Goal: Task Accomplishment & Management: Manage account settings

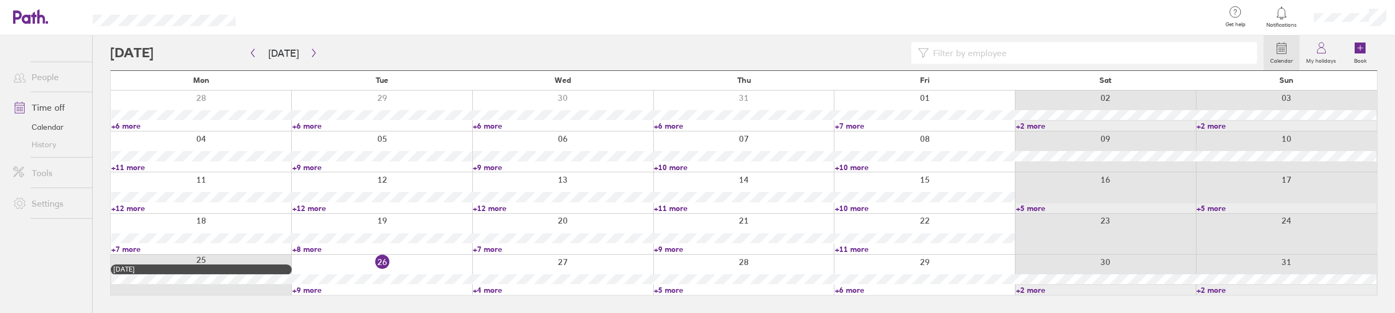
click at [132, 206] on link "+12 more" at bounding box center [201, 208] width 180 height 10
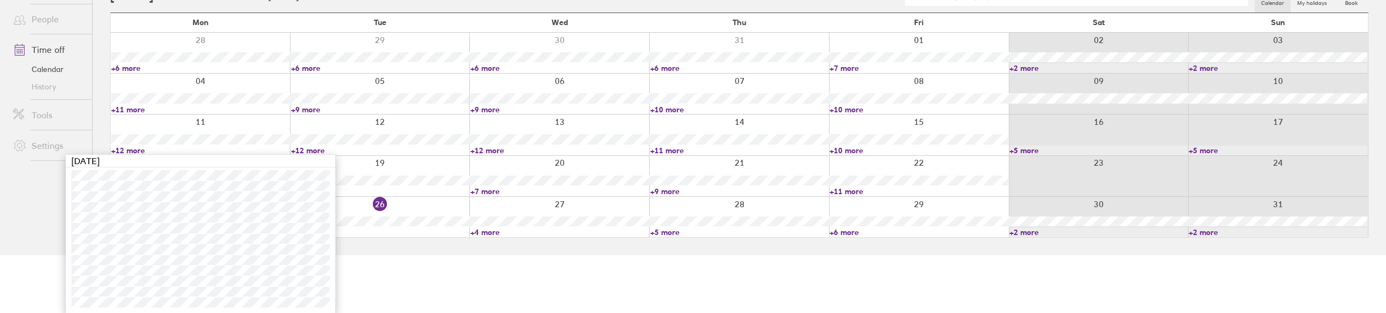
scroll to position [58, 0]
click at [305, 109] on link "+9 more" at bounding box center [380, 109] width 179 height 10
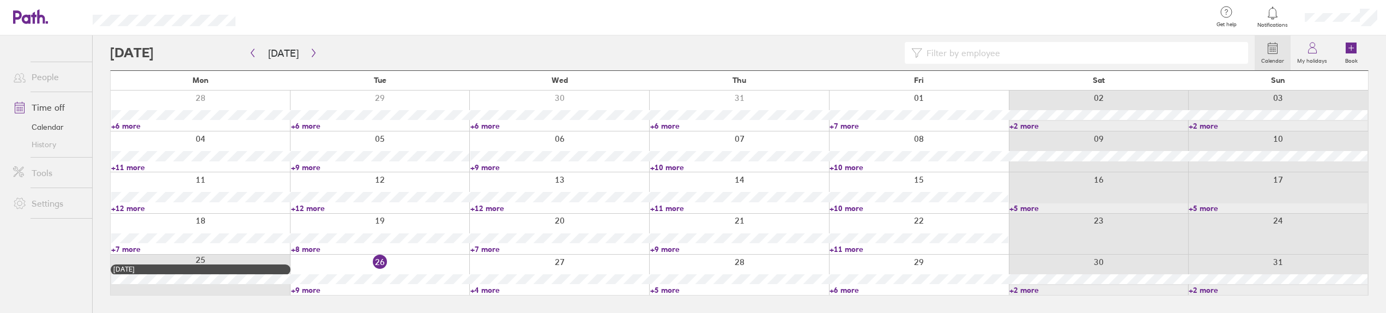
scroll to position [0, 0]
click at [129, 249] on link "+7 more" at bounding box center [201, 249] width 180 height 10
click at [309, 249] on link "+8 more" at bounding box center [382, 249] width 180 height 10
click at [302, 249] on link "+8 more" at bounding box center [382, 249] width 180 height 10
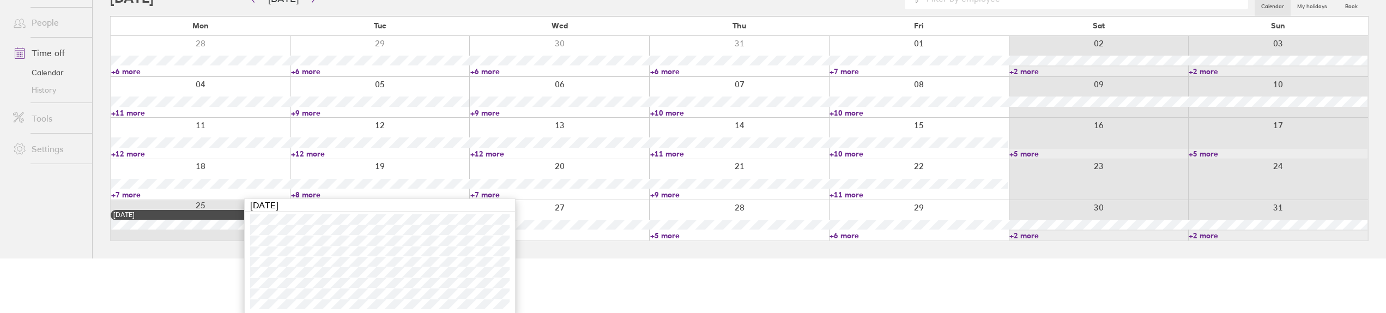
scroll to position [57, 0]
click at [351, 191] on link "+8 more" at bounding box center [380, 193] width 179 height 10
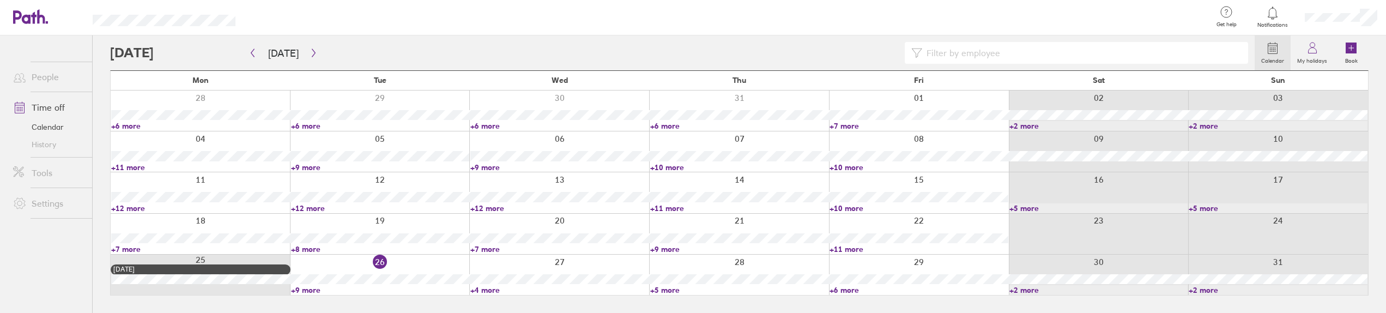
scroll to position [0, 0]
click at [483, 247] on link "+7 more" at bounding box center [563, 249] width 180 height 10
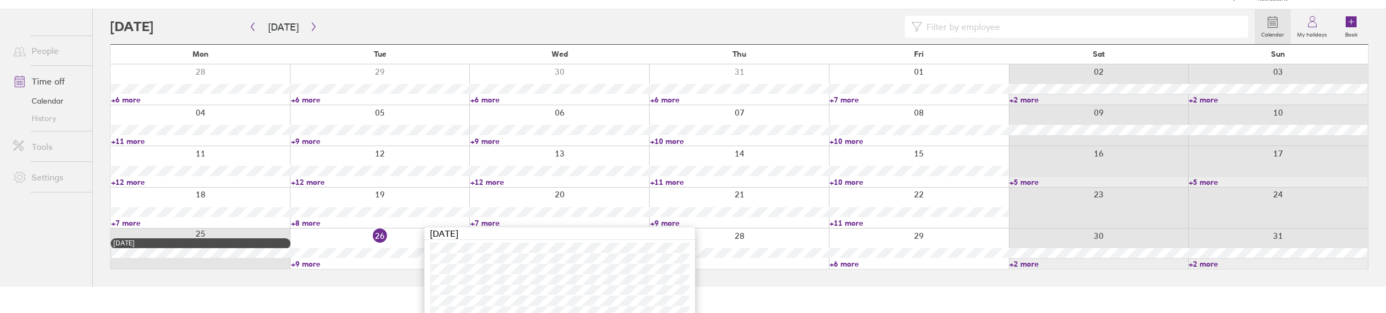
scroll to position [46, 0]
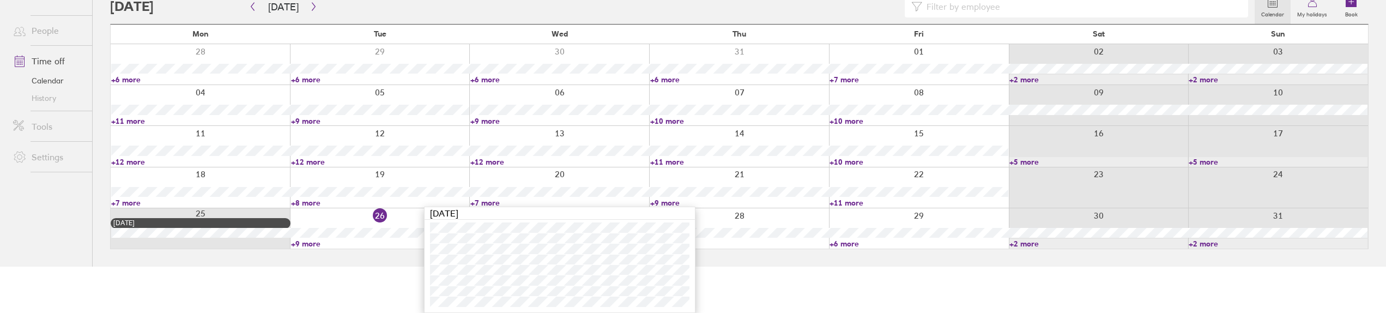
click at [659, 203] on link "+9 more" at bounding box center [739, 203] width 179 height 10
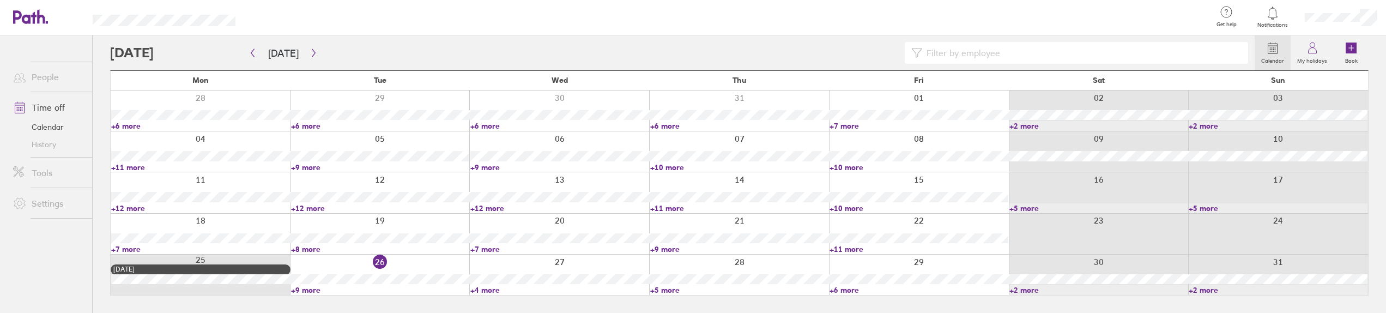
scroll to position [0, 0]
click at [675, 249] on link "+9 more" at bounding box center [744, 249] width 180 height 10
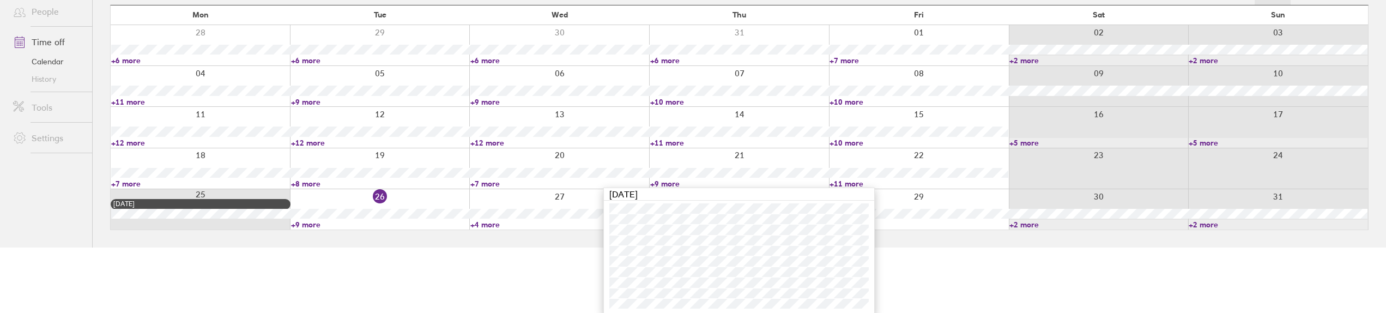
scroll to position [67, 0]
click at [975, 246] on html "Get help FAQs Contact us Notifications My profile Sign out People Time off Cale…" at bounding box center [693, 89] width 1386 height 313
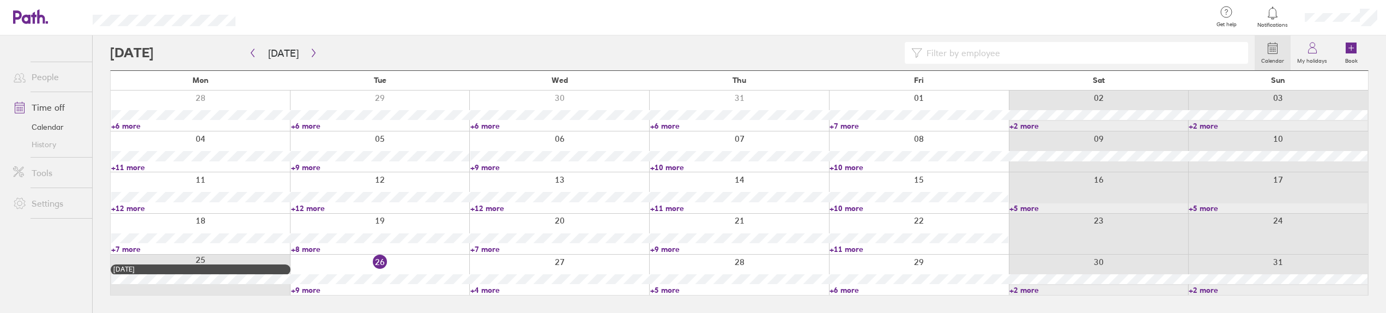
scroll to position [0, 0]
click at [662, 249] on link "+9 more" at bounding box center [744, 249] width 180 height 10
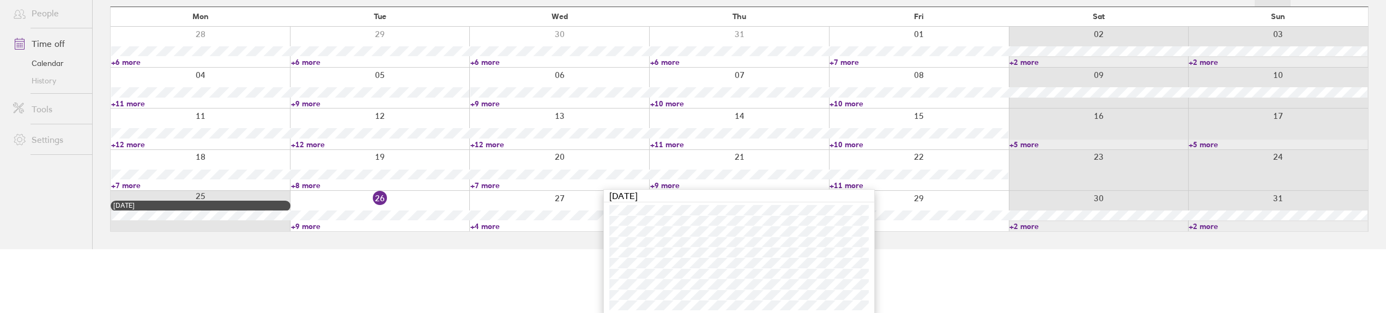
scroll to position [67, 0]
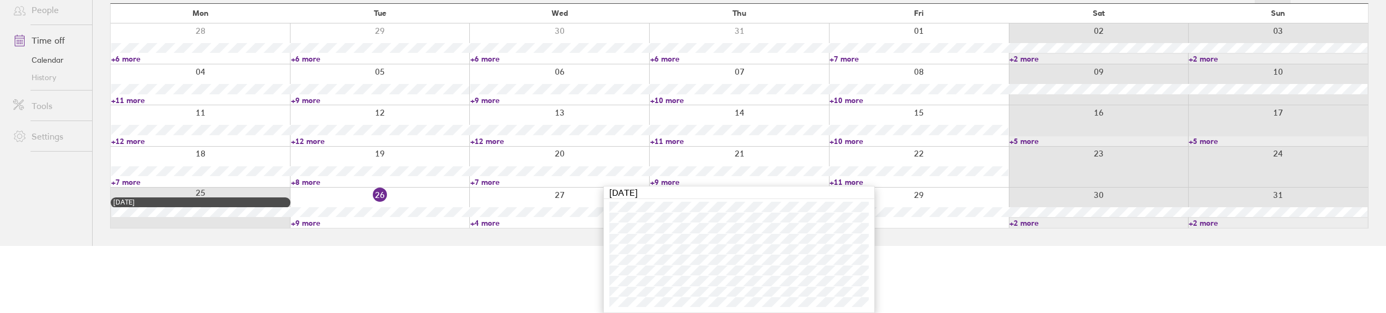
click at [850, 180] on link "+11 more" at bounding box center [919, 182] width 179 height 10
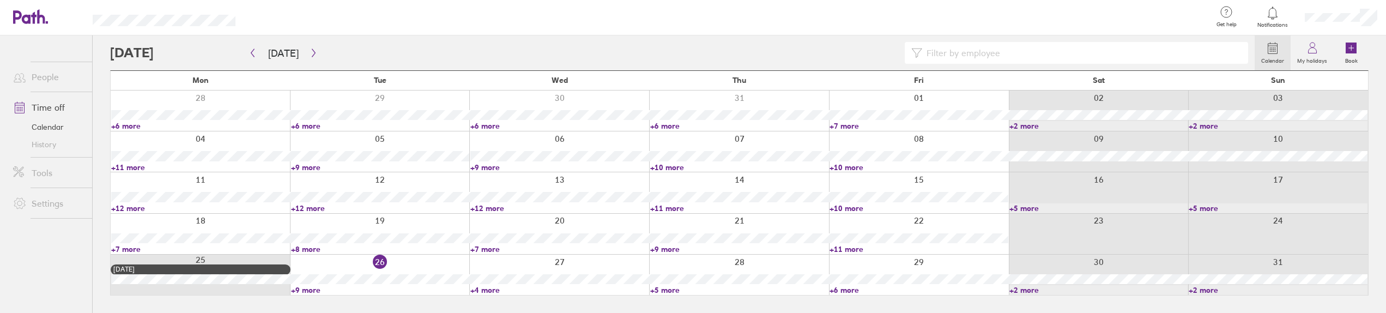
scroll to position [0, 0]
click at [843, 250] on link "+11 more" at bounding box center [925, 249] width 180 height 10
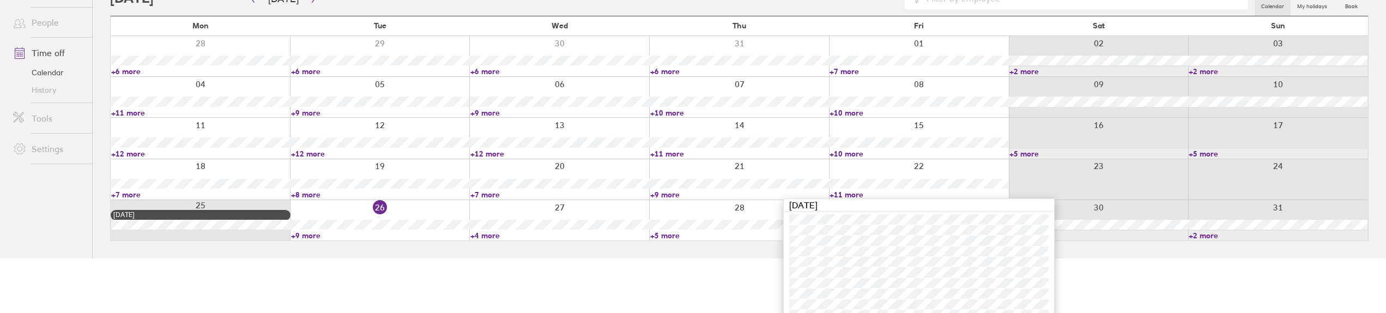
scroll to position [88, 0]
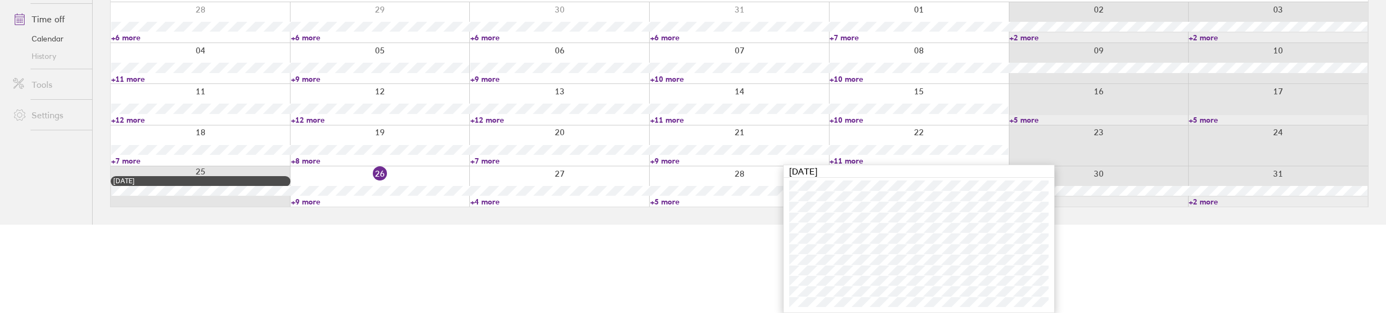
click at [266, 225] on html "Get help FAQs Contact us Notifications My profile Sign out People Time off Cale…" at bounding box center [693, 68] width 1386 height 313
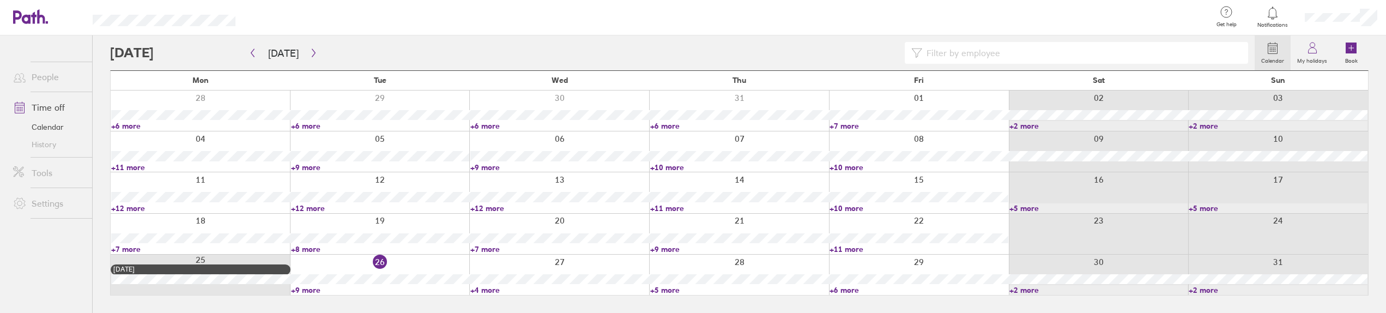
scroll to position [0, 0]
click at [126, 209] on link "+12 more" at bounding box center [201, 208] width 180 height 10
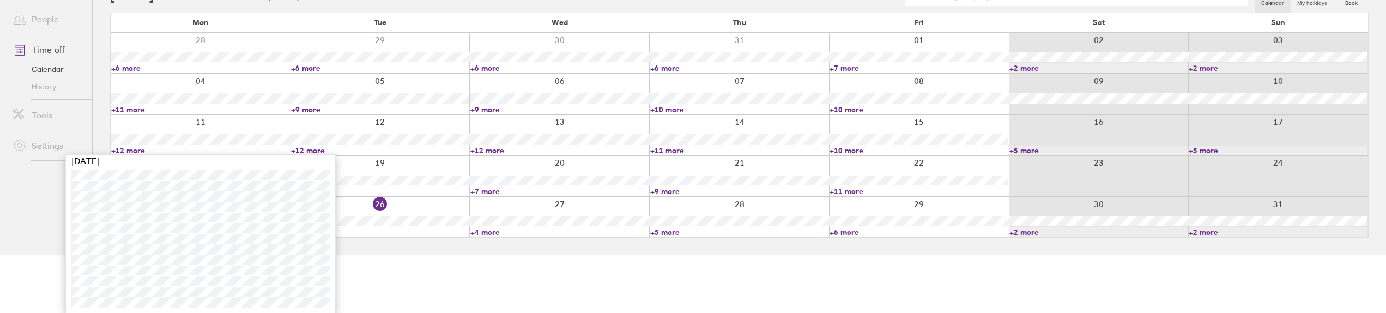
scroll to position [58, 0]
click at [406, 255] on html "Get help FAQs Contact us Notifications My profile Sign out People Time off Cale…" at bounding box center [693, 98] width 1386 height 313
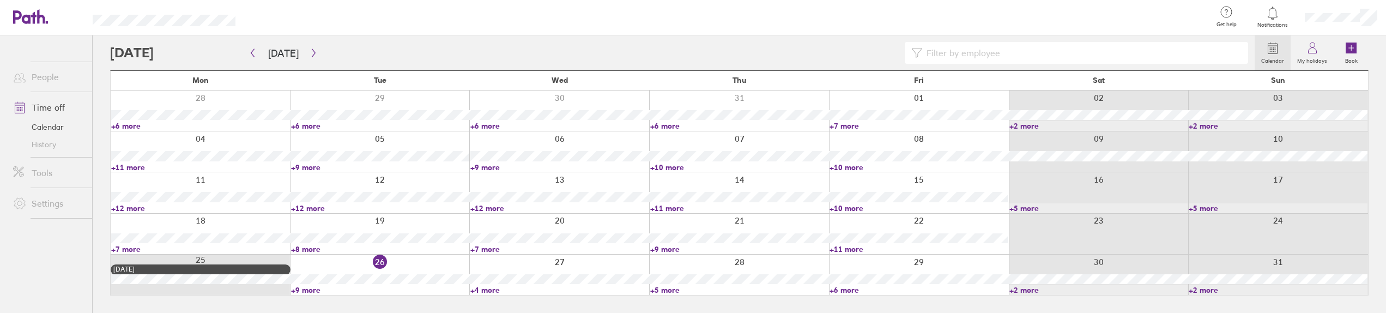
scroll to position [0, 0]
click at [309, 207] on link "+12 more" at bounding box center [382, 208] width 180 height 10
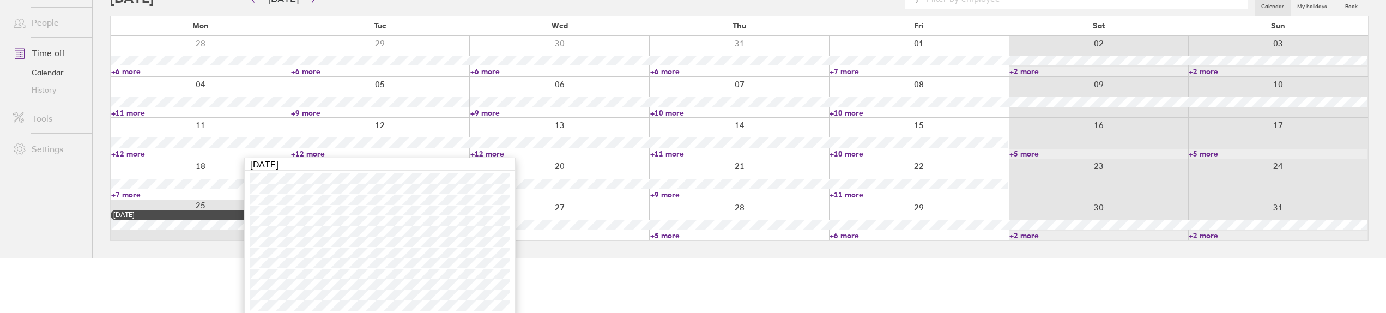
scroll to position [58, 0]
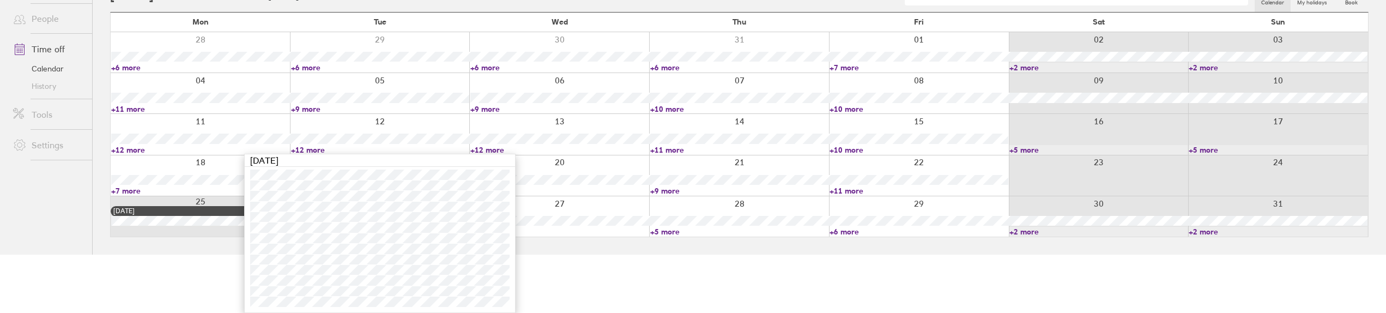
click at [497, 149] on link "+12 more" at bounding box center [559, 150] width 179 height 10
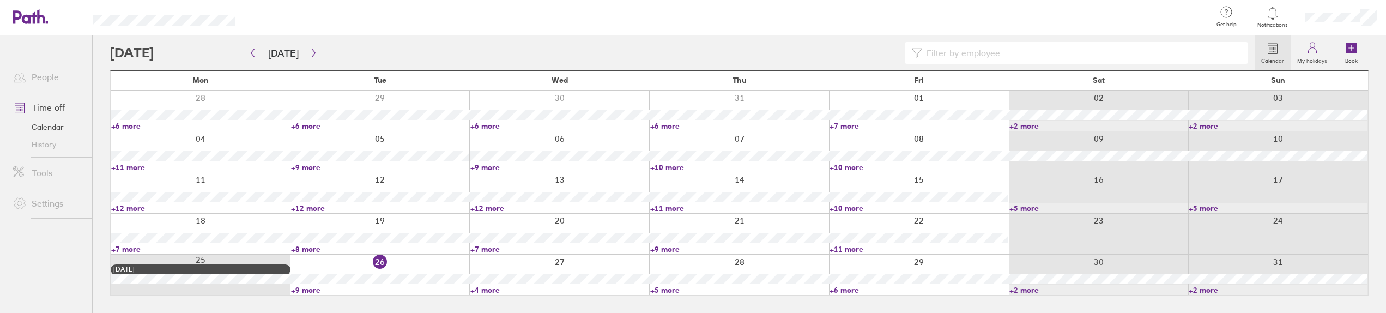
scroll to position [0, 0]
click at [496, 207] on link "+12 more" at bounding box center [563, 208] width 180 height 10
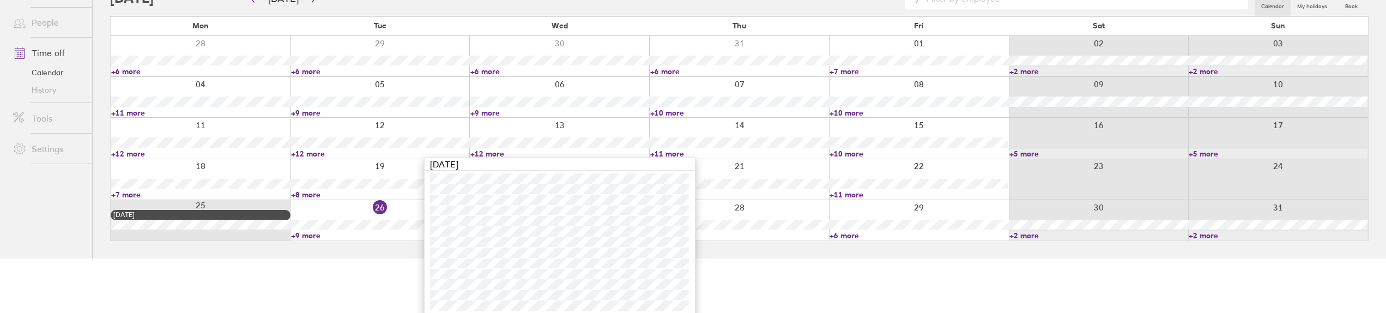
click at [661, 152] on link "+11 more" at bounding box center [739, 154] width 179 height 10
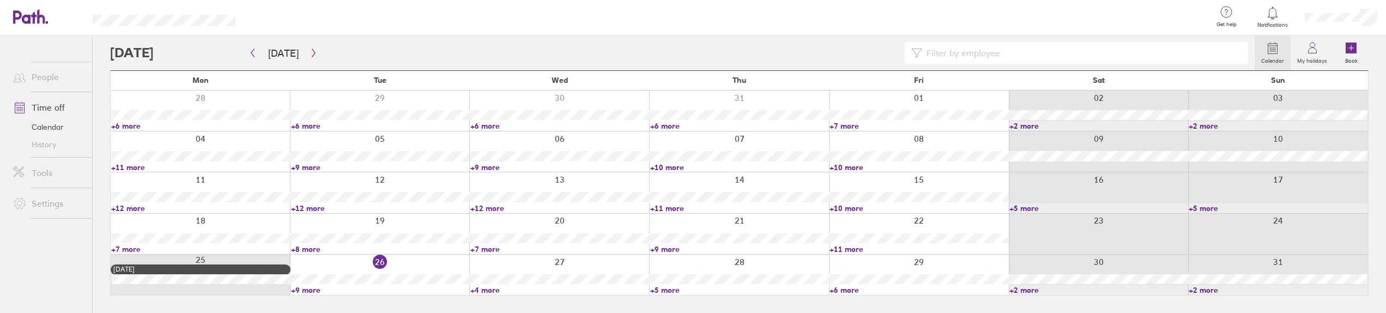
scroll to position [0, 0]
click at [662, 209] on link "+11 more" at bounding box center [744, 208] width 180 height 10
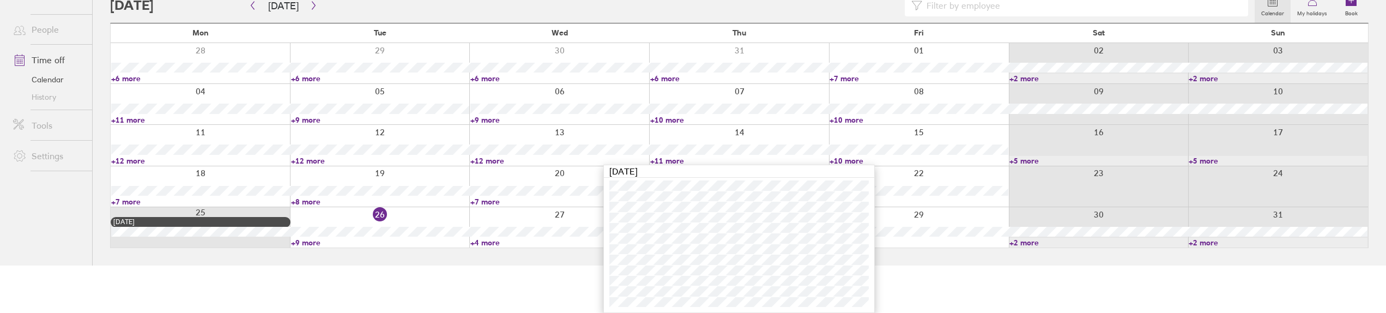
click at [546, 265] on html "Get help FAQs Contact us Notifications My profile Sign out People Time off Cale…" at bounding box center [693, 109] width 1386 height 313
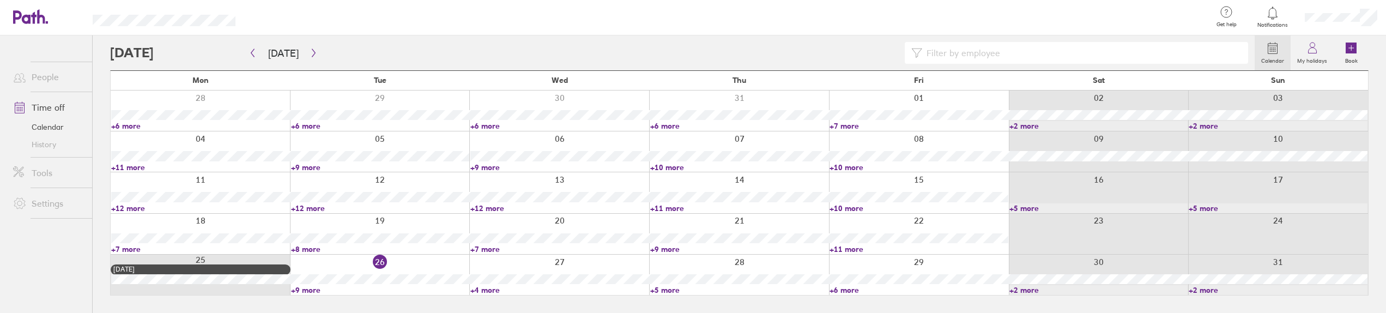
scroll to position [0, 0]
click at [861, 208] on link "+10 more" at bounding box center [925, 208] width 180 height 10
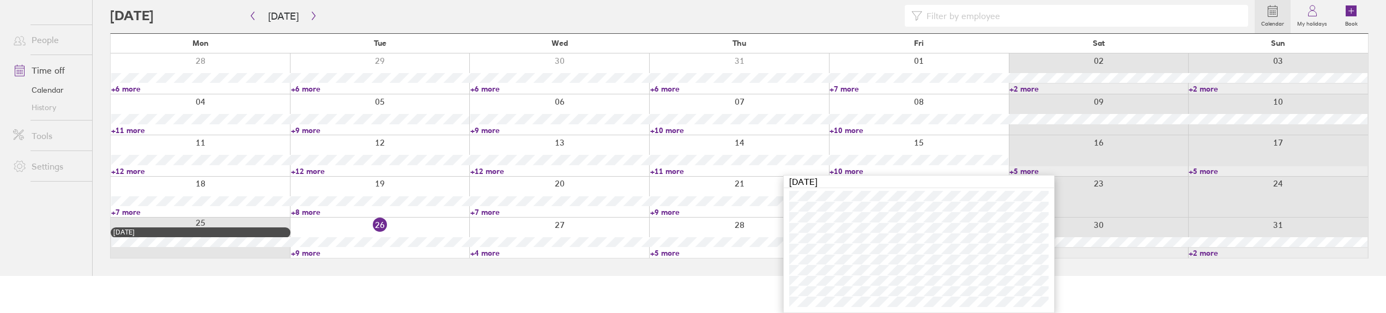
drag, startPoint x: 438, startPoint y: 297, endPoint x: 404, endPoint y: 310, distance: 36.1
click at [438, 276] on html "Get help FAQs Contact us Notifications My profile Sign out People Time off Cale…" at bounding box center [693, 119] width 1386 height 313
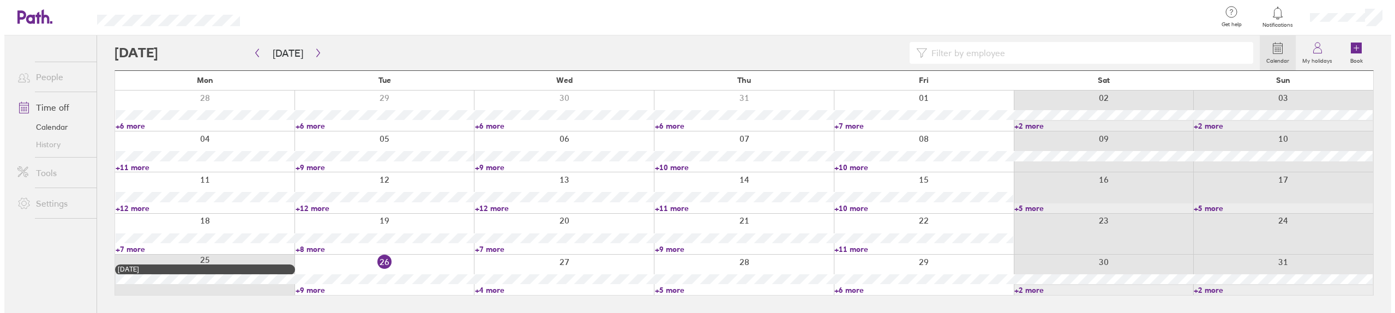
scroll to position [0, 0]
click at [1316, 50] on icon at bounding box center [1320, 47] width 13 height 13
